Goal: Task Accomplishment & Management: Use online tool/utility

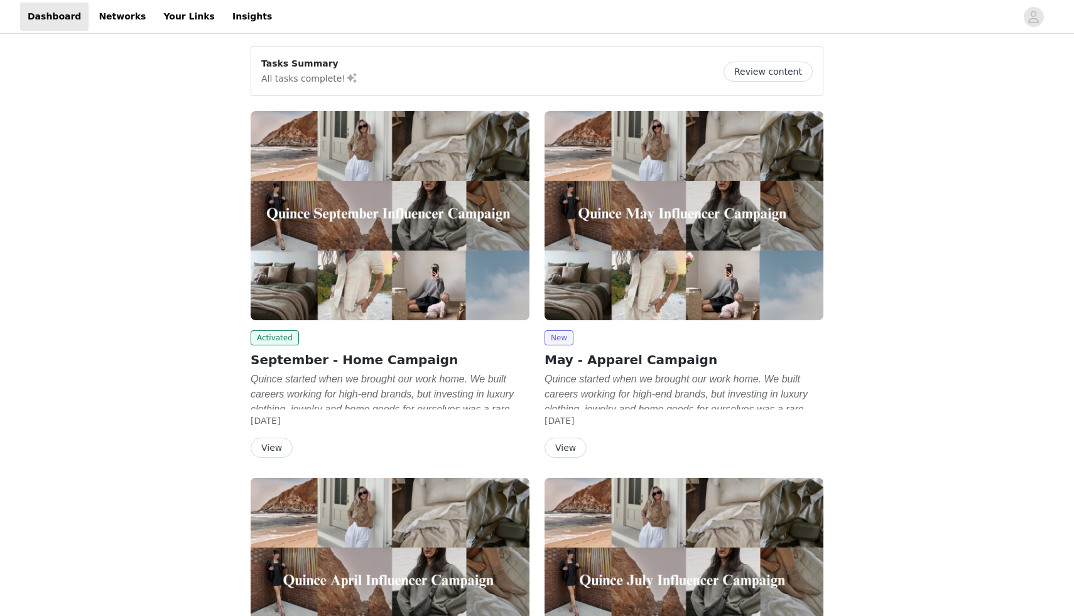
click at [284, 452] on button "View" at bounding box center [271, 448] width 42 height 20
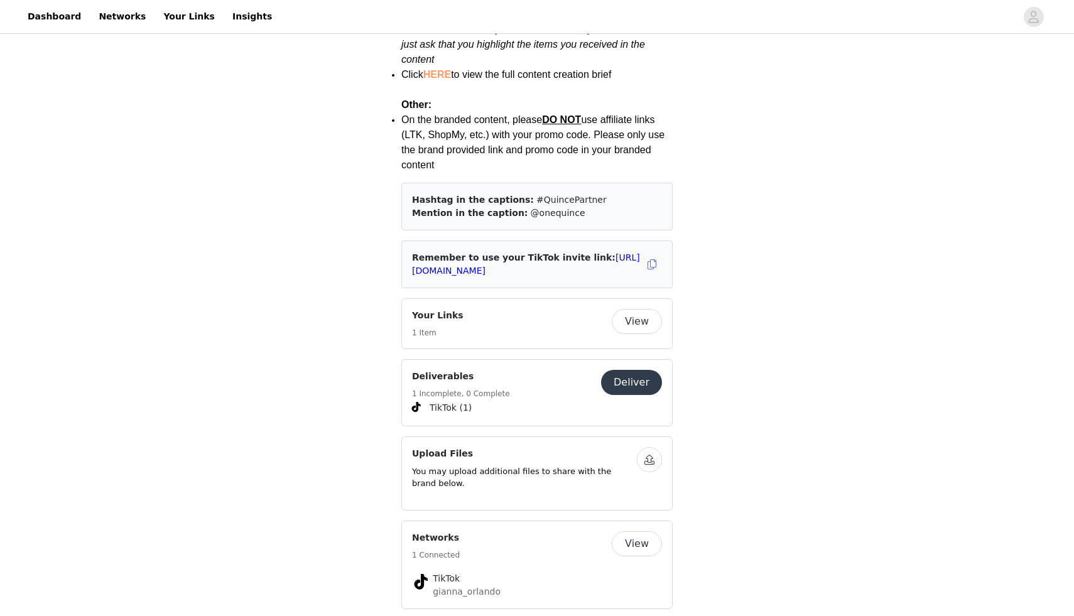
scroll to position [1753, 0]
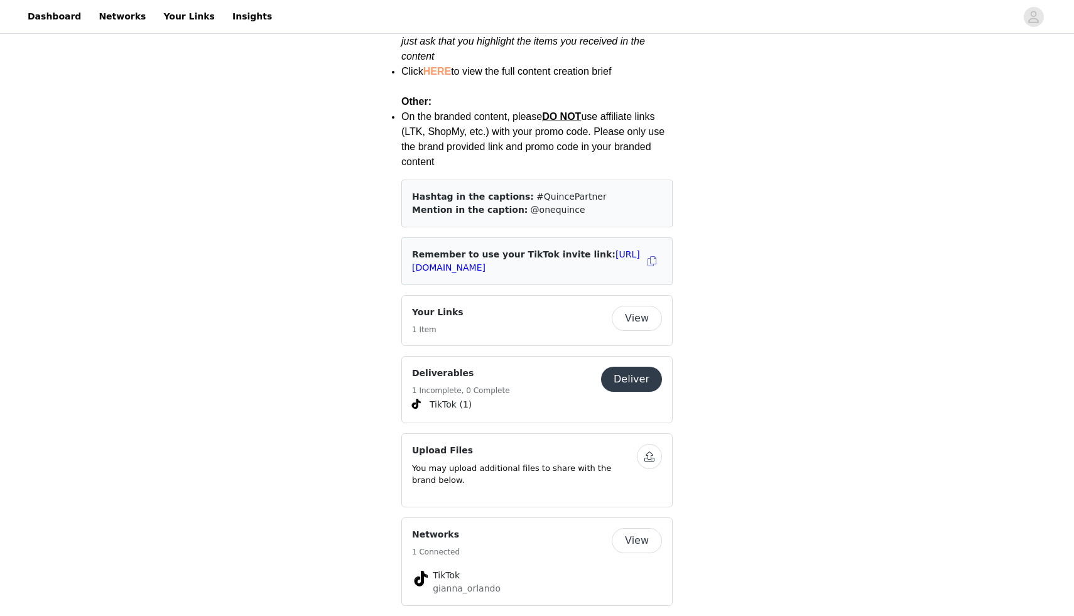
click at [648, 367] on button "Deliver" at bounding box center [631, 379] width 61 height 25
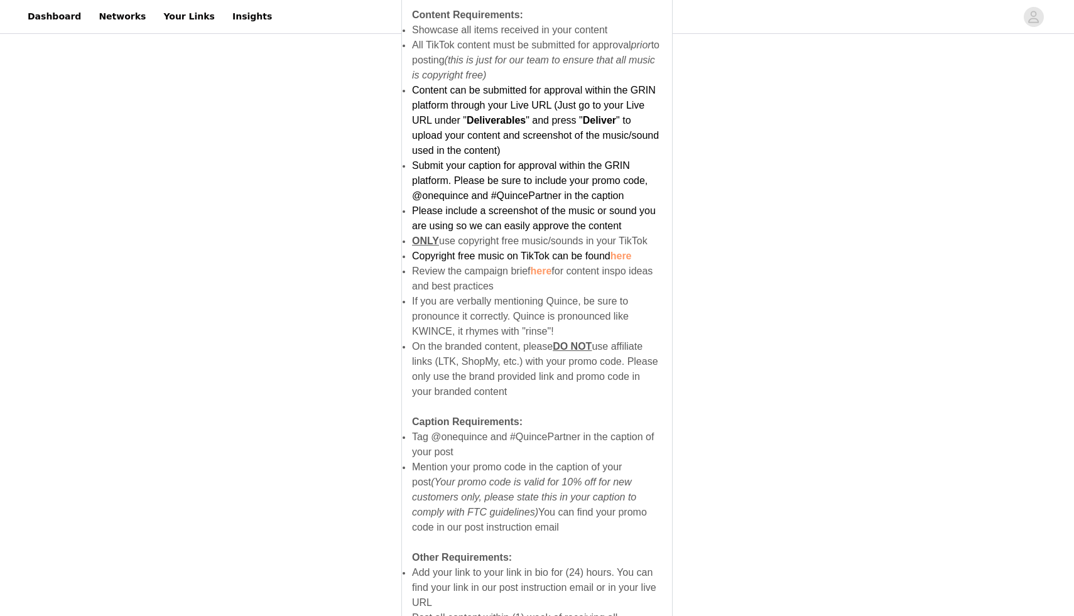
scroll to position [706, 0]
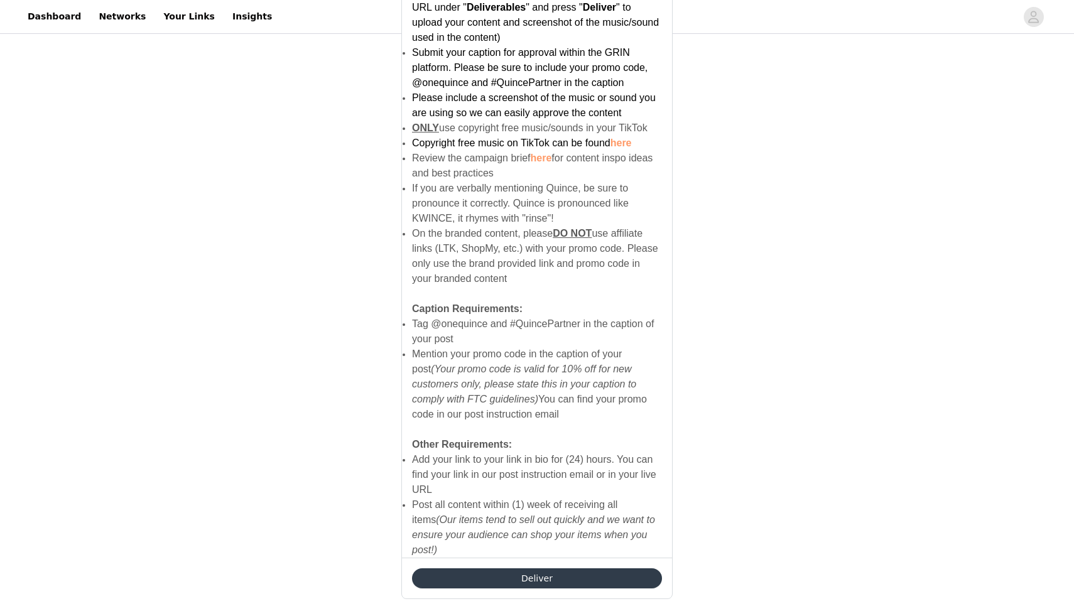
click at [517, 568] on button "Deliver" at bounding box center [537, 578] width 250 height 20
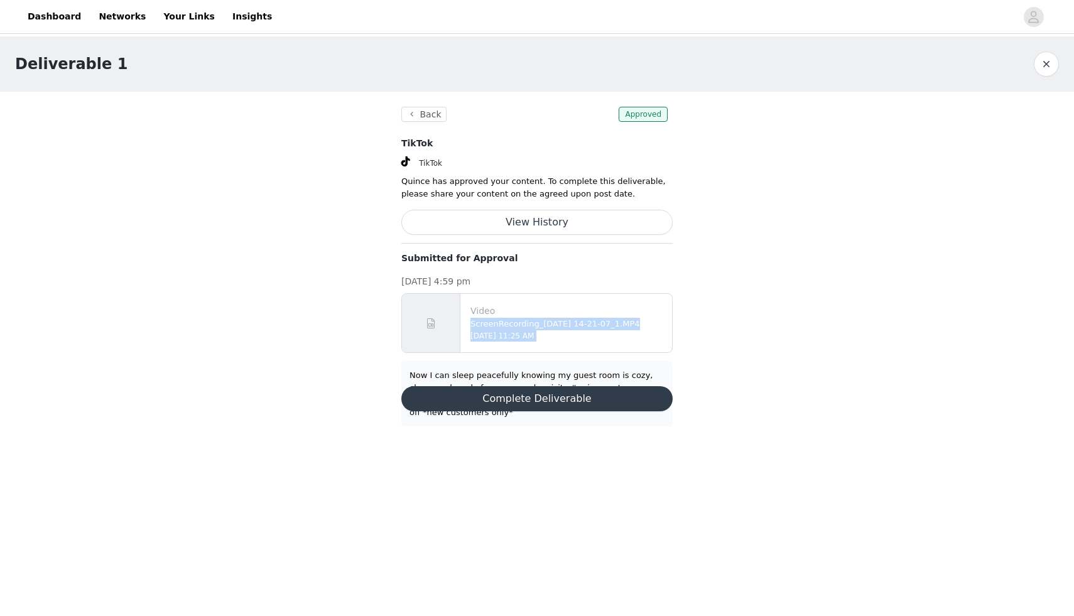
drag, startPoint x: 606, startPoint y: 356, endPoint x: 606, endPoint y: 308, distance: 48.3
click at [606, 308] on section "Back Approved TikTok TikTok Quince has approved your content. To complete this …" at bounding box center [536, 267] width 301 height 350
click at [583, 363] on div "Now I can sleep peacefully knowing my guest room is cozy, clean, and ready for …" at bounding box center [536, 393] width 271 height 65
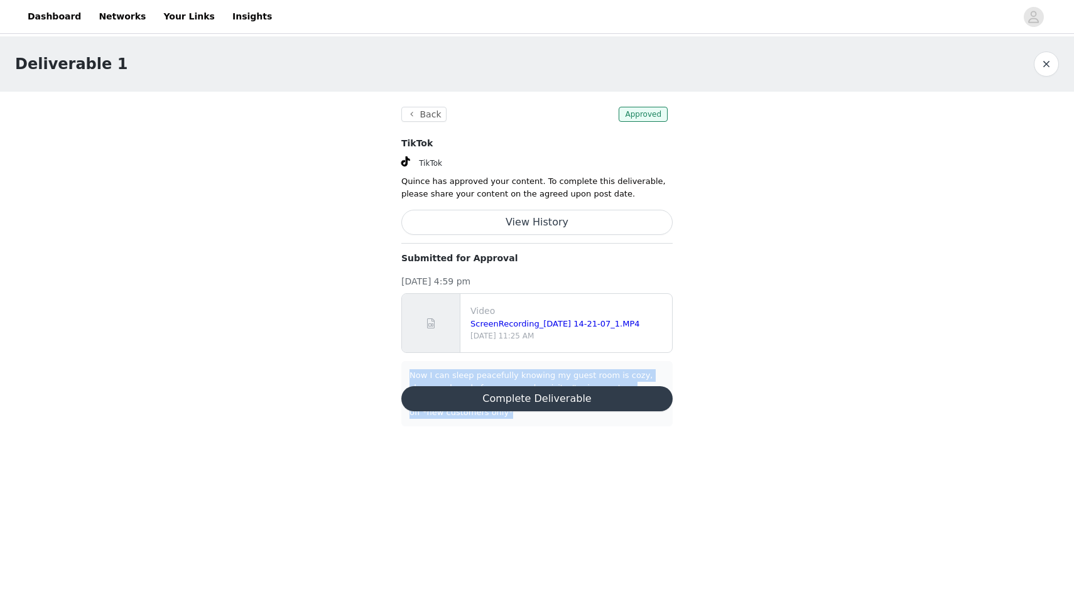
click at [583, 363] on div "Now I can sleep peacefully knowing my guest room is cozy, clean, and ready for …" at bounding box center [536, 393] width 271 height 65
copy div "Now I can sleep peacefully knowing my guest room is cozy, clean, and ready for …"
